Goal: Information Seeking & Learning: Learn about a topic

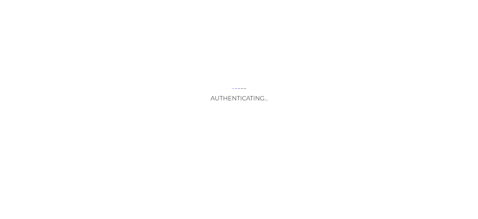
click at [236, 189] on div "Authenticating..." at bounding box center [239, 109] width 478 height 219
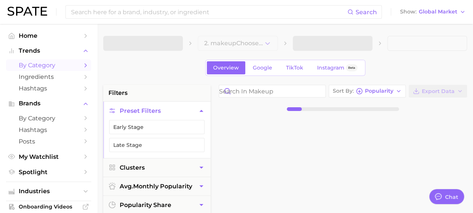
type textarea "x"
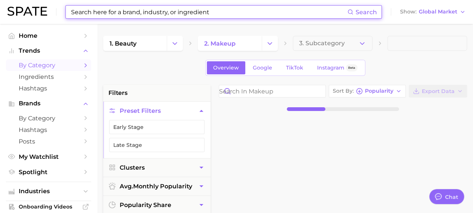
click at [167, 15] on input at bounding box center [208, 12] width 277 height 13
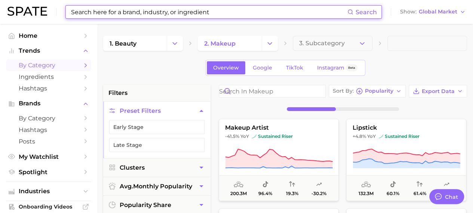
click at [167, 15] on input at bounding box center [208, 12] width 277 height 13
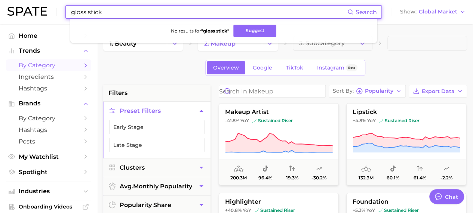
click at [353, 9] on icon at bounding box center [350, 12] width 6 height 6
click at [349, 12] on icon at bounding box center [350, 12] width 6 height 6
click at [300, 12] on input "gloss stick" at bounding box center [208, 12] width 277 height 13
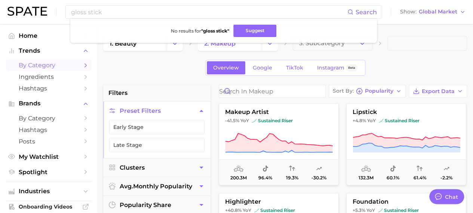
click at [133, 64] on div "Overview Google TikTok Instagram Beta" at bounding box center [285, 68] width 364 height 16
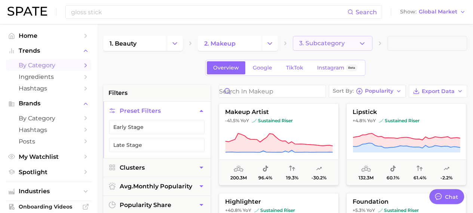
click at [352, 48] on button "3. Subcategory" at bounding box center [333, 43] width 80 height 15
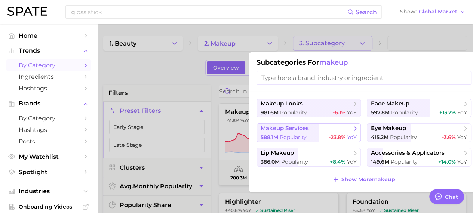
scroll to position [12, 0]
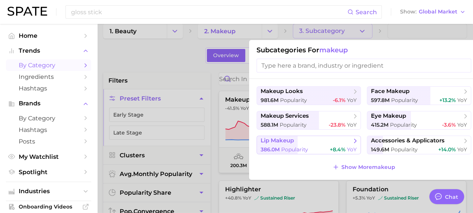
click at [327, 146] on div "386.0m Popularity +8.4% YoY" at bounding box center [308, 149] width 96 height 7
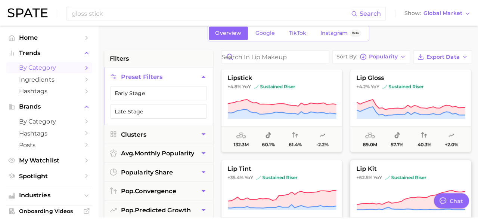
scroll to position [27, 0]
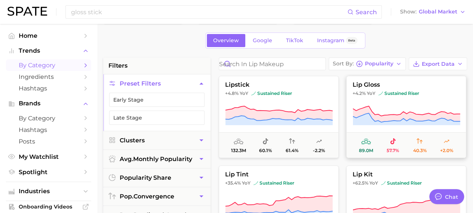
click at [377, 82] on span "lip gloss" at bounding box center [405, 84] width 119 height 7
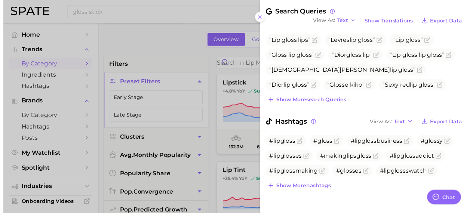
scroll to position [244, 0]
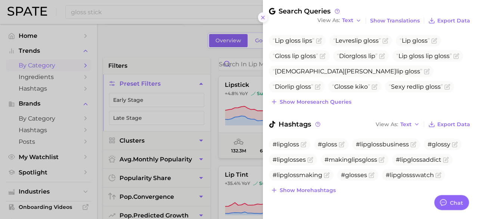
click at [263, 17] on icon at bounding box center [263, 18] width 6 height 6
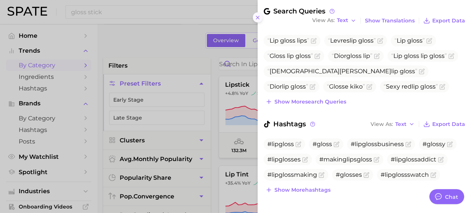
scroll to position [0, 0]
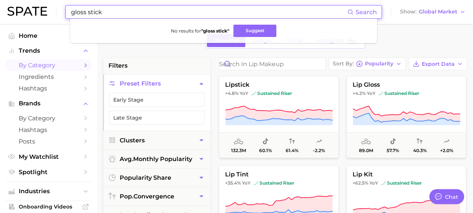
click at [211, 9] on input "gloss stick" at bounding box center [208, 12] width 277 height 13
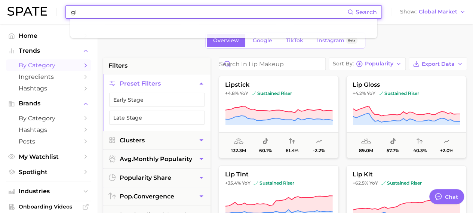
type input "g"
type input "s"
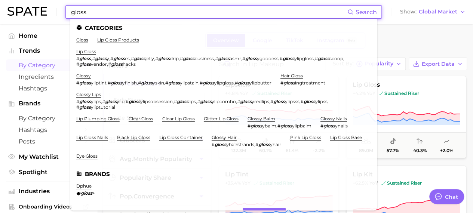
type input "gloss"
click at [392, 35] on div "Overview Google TikTok Instagram Beta" at bounding box center [285, 41] width 364 height 16
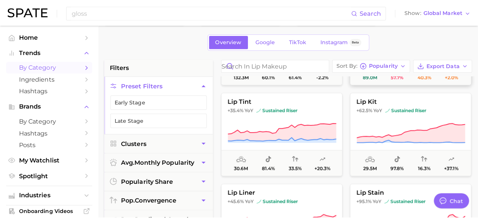
scroll to position [75, 0]
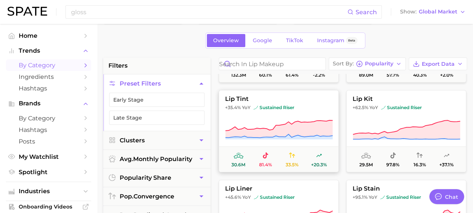
click at [263, 113] on button "lip tint +35.4% YoY sustained riser 30.6m 81.4% 33.5% +20.3%" at bounding box center [279, 131] width 120 height 82
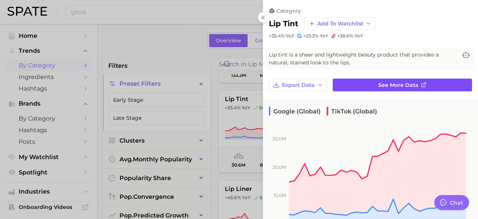
click at [358, 86] on link "See more data" at bounding box center [402, 84] width 139 height 13
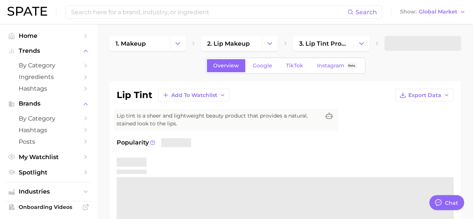
type textarea "x"
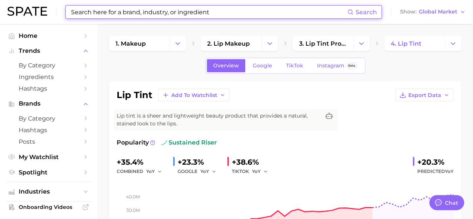
click at [213, 12] on input at bounding box center [208, 12] width 277 height 13
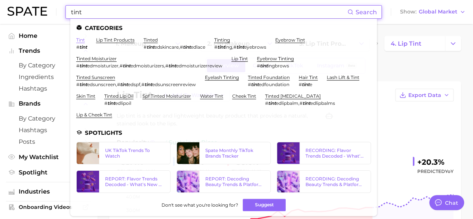
type input "tint"
click at [84, 40] on link "tint" at bounding box center [80, 40] width 9 height 6
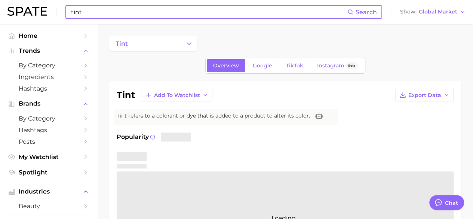
scroll to position [1, 0]
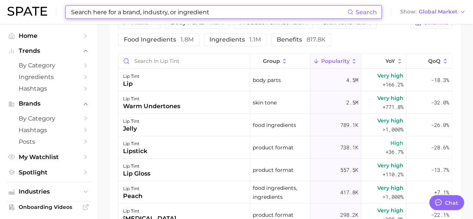
scroll to position [413, 0]
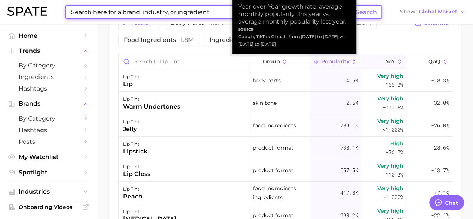
click at [396, 61] on icon at bounding box center [399, 61] width 7 height 7
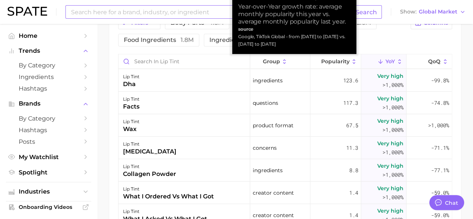
click at [396, 61] on icon at bounding box center [399, 61] width 7 height 7
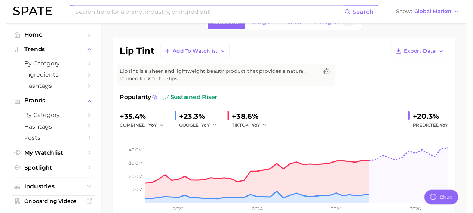
scroll to position [0, 0]
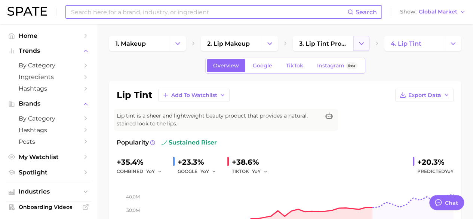
click at [362, 44] on icon "Change Category" at bounding box center [361, 44] width 8 height 8
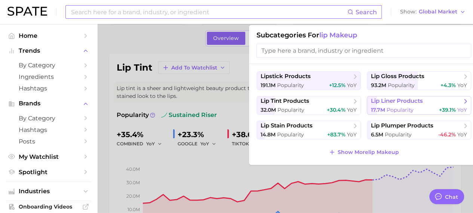
scroll to position [28, 0]
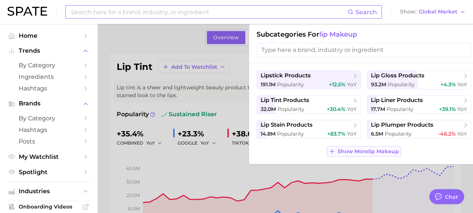
click at [378, 152] on span "Show More lip makeup" at bounding box center [367, 151] width 61 height 6
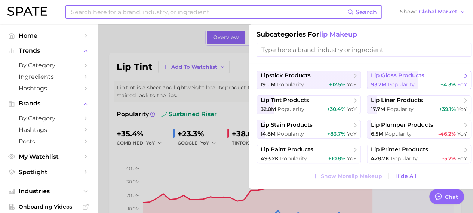
click at [433, 80] on button "lip gloss products 93.2m Popularity +4.3% YoY" at bounding box center [419, 80] width 104 height 19
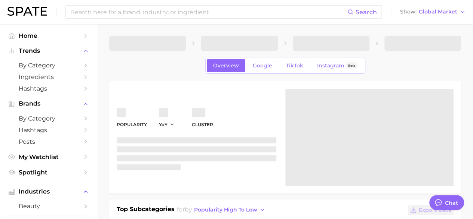
type textarea "x"
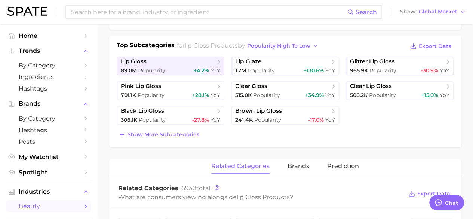
scroll to position [164, 0]
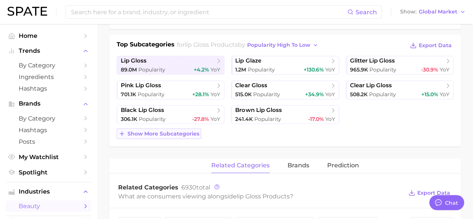
click at [186, 132] on span "Show more subcategories" at bounding box center [163, 133] width 72 height 6
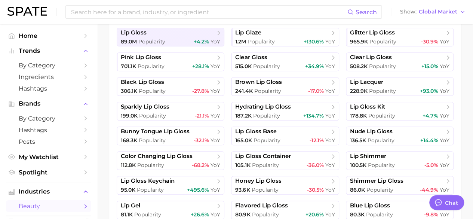
scroll to position [120, 0]
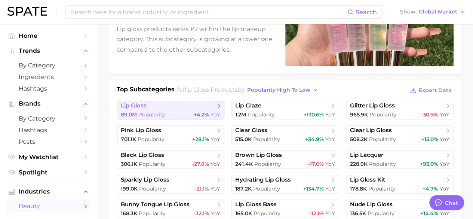
click at [205, 109] on link "lip gloss 89.0m Popularity +4.2% YoY" at bounding box center [171, 110] width 108 height 19
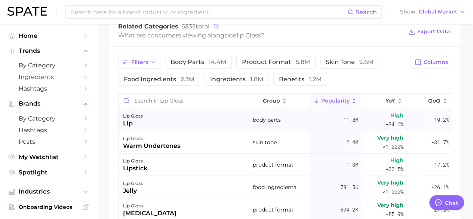
scroll to position [8, 0]
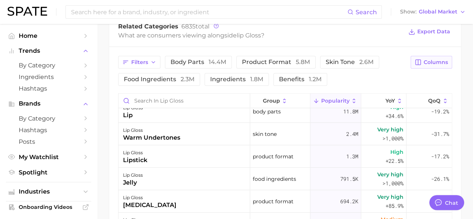
click at [436, 61] on span "Columns" at bounding box center [435, 62] width 24 height 6
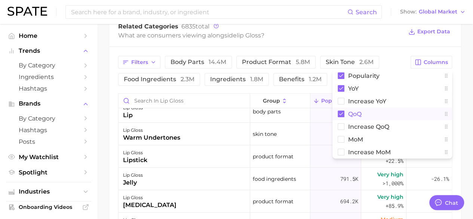
click at [342, 112] on rect at bounding box center [340, 113] width 7 height 7
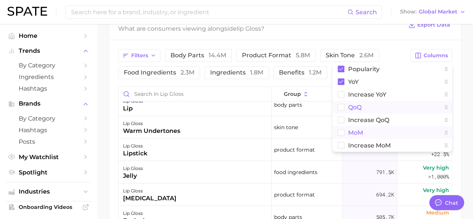
scroll to position [380, 0]
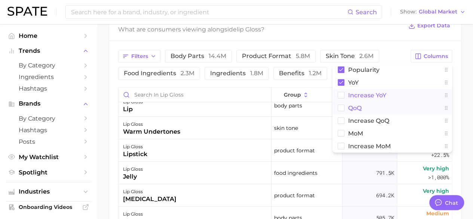
click at [343, 94] on rect at bounding box center [341, 95] width 6 height 6
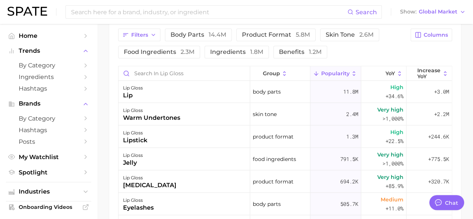
scroll to position [400, 0]
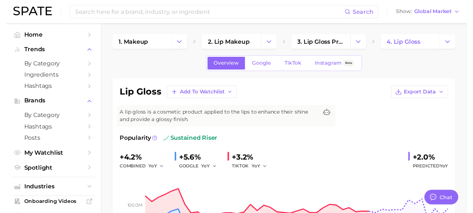
scroll to position [1, 0]
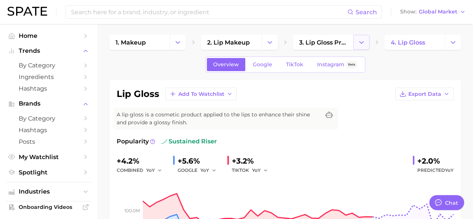
click at [360, 42] on icon "Change Category" at bounding box center [361, 42] width 8 height 8
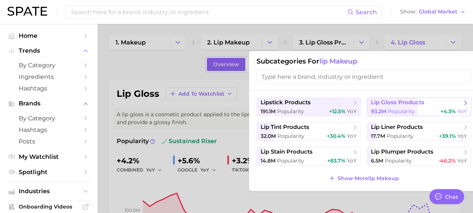
click at [385, 108] on span "93.2m" at bounding box center [378, 111] width 15 height 7
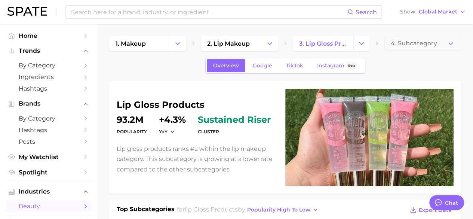
scroll to position [1, 0]
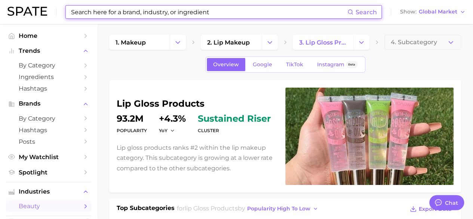
click at [194, 14] on input at bounding box center [208, 12] width 277 height 13
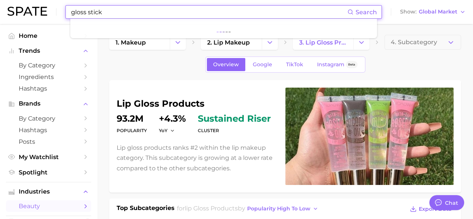
type input "gloss stick"
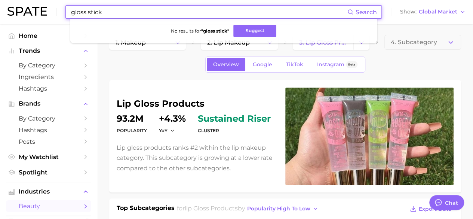
drag, startPoint x: 141, startPoint y: 13, endPoint x: 63, endPoint y: 10, distance: 78.5
click at [63, 10] on div "gloss stick Search No results for " gloss stick " Suggest Show Global Market" at bounding box center [236, 12] width 458 height 24
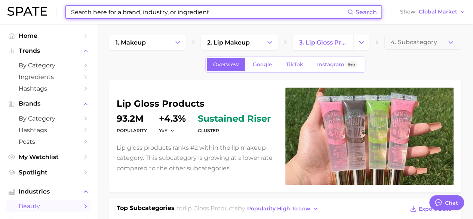
click at [454, 63] on div "Overview Google TikTok Instagram Beta" at bounding box center [285, 64] width 352 height 16
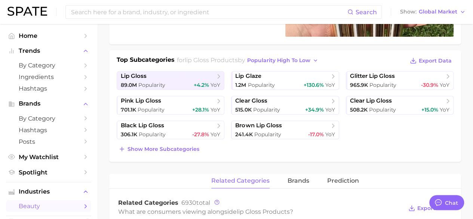
scroll to position [149, 0]
click at [189, 146] on span "Show more subcategories" at bounding box center [163, 148] width 72 height 6
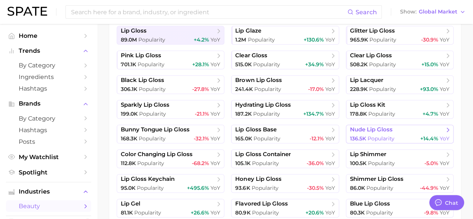
scroll to position [195, 0]
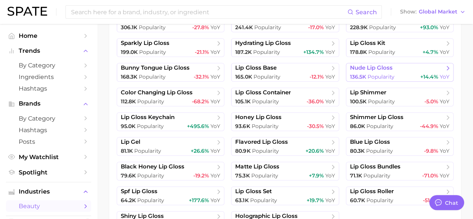
click at [392, 156] on ul "lip gloss 89.0m Popularity +4.2% YoY lip glaze 1.2m Popularity +130.6% YoY glit…" at bounding box center [285, 96] width 337 height 265
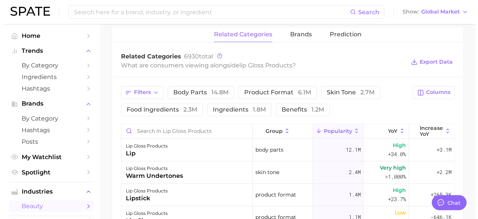
scroll to position [503, 0]
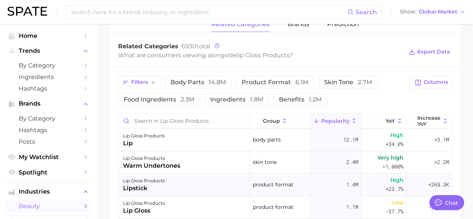
click at [159, 177] on div "lip gloss products" at bounding box center [144, 180] width 42 height 9
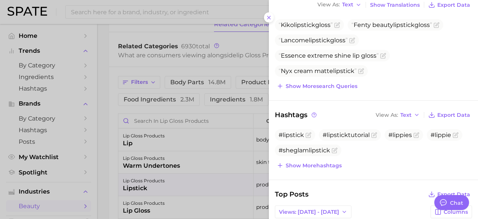
scroll to position [0, 0]
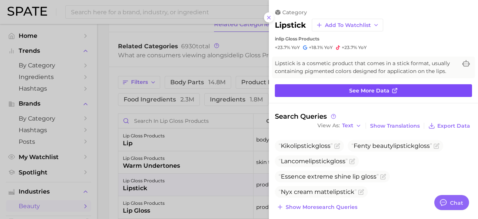
click at [392, 86] on link "See more data" at bounding box center [373, 90] width 197 height 13
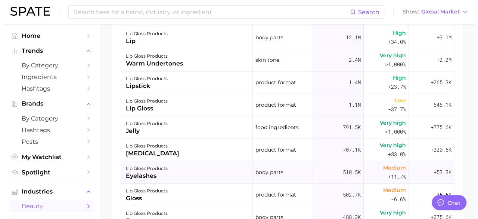
scroll to position [408, 0]
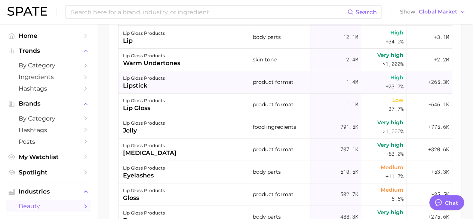
click at [157, 80] on div "lip gloss products" at bounding box center [144, 78] width 42 height 9
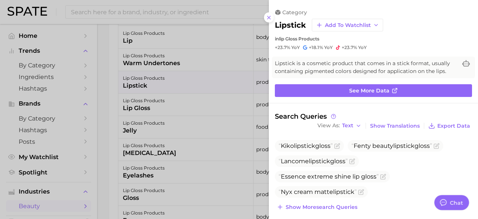
scroll to position [0, 0]
click at [279, 48] on span "+23.7%" at bounding box center [282, 47] width 15 height 6
click at [145, 24] on div at bounding box center [239, 109] width 478 height 219
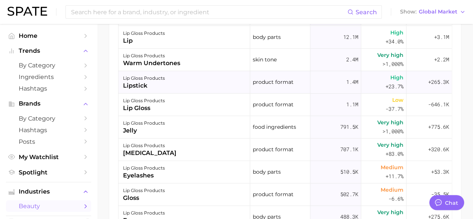
click at [136, 81] on div "lipstick" at bounding box center [144, 85] width 42 height 9
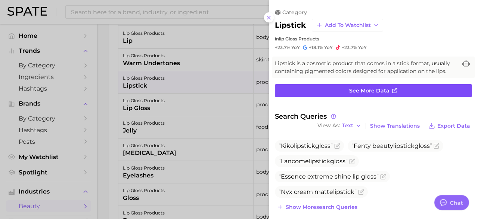
click at [352, 90] on span "See more data" at bounding box center [369, 90] width 40 height 6
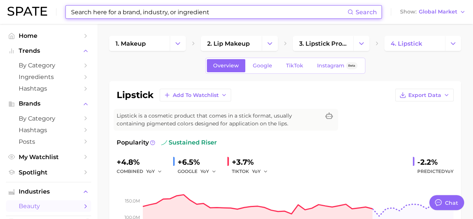
click at [278, 10] on input at bounding box center [208, 12] width 277 height 13
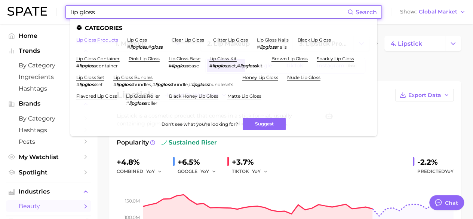
type input "lip gloss"
click at [111, 39] on link "lip gloss products" at bounding box center [97, 40] width 42 height 6
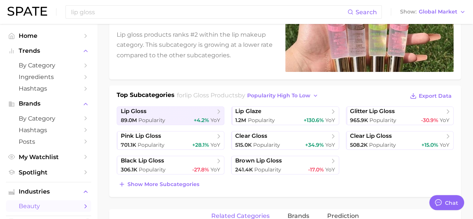
scroll to position [114, 0]
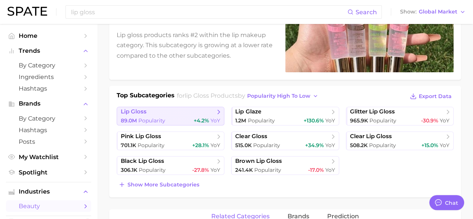
click at [194, 117] on span "+4.2%" at bounding box center [201, 120] width 15 height 7
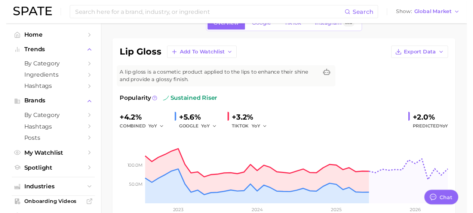
scroll to position [1, 0]
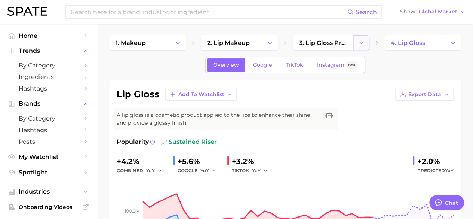
click at [360, 41] on icon "Change Category" at bounding box center [361, 43] width 8 height 8
